Goal: Task Accomplishment & Management: Manage account settings

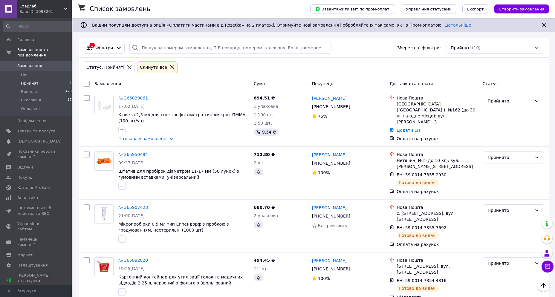
scroll to position [288, 0]
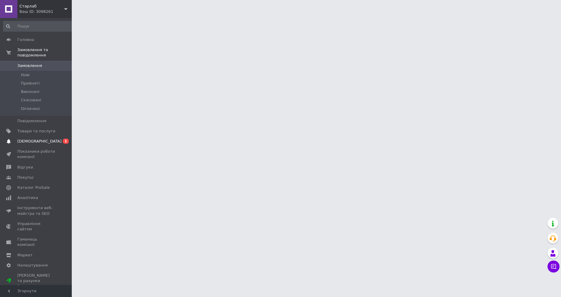
click at [48, 139] on span "[DEMOGRAPHIC_DATA]" at bounding box center [36, 141] width 38 height 5
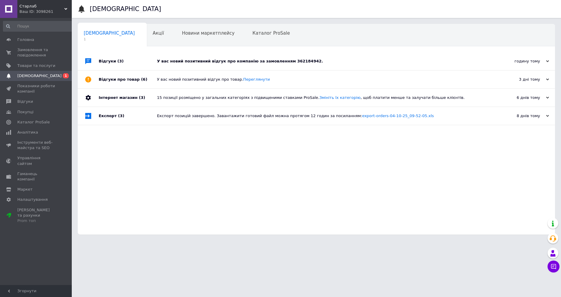
click at [177, 65] on div "У вас новий позитивний відгук про компанію за замовленням 362184942." at bounding box center [323, 61] width 332 height 18
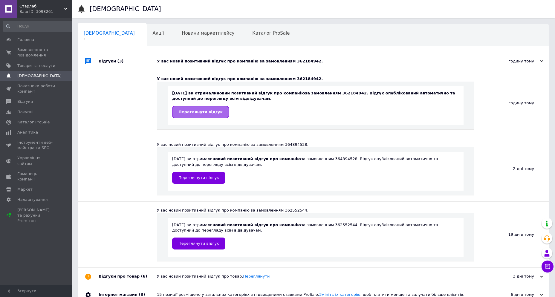
click at [210, 110] on span "Переглянути відгук" at bounding box center [200, 112] width 44 height 4
click at [34, 134] on span "Аналітика" at bounding box center [27, 132] width 21 height 5
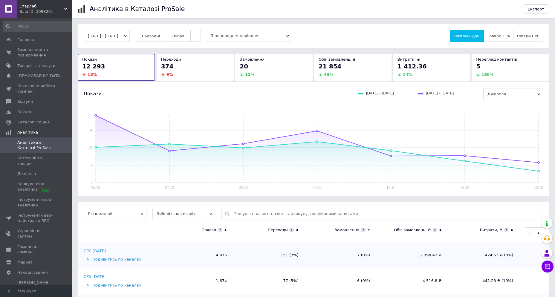
click at [161, 31] on button "Сьогодні" at bounding box center [151, 36] width 31 height 12
